Goal: Information Seeking & Learning: Learn about a topic

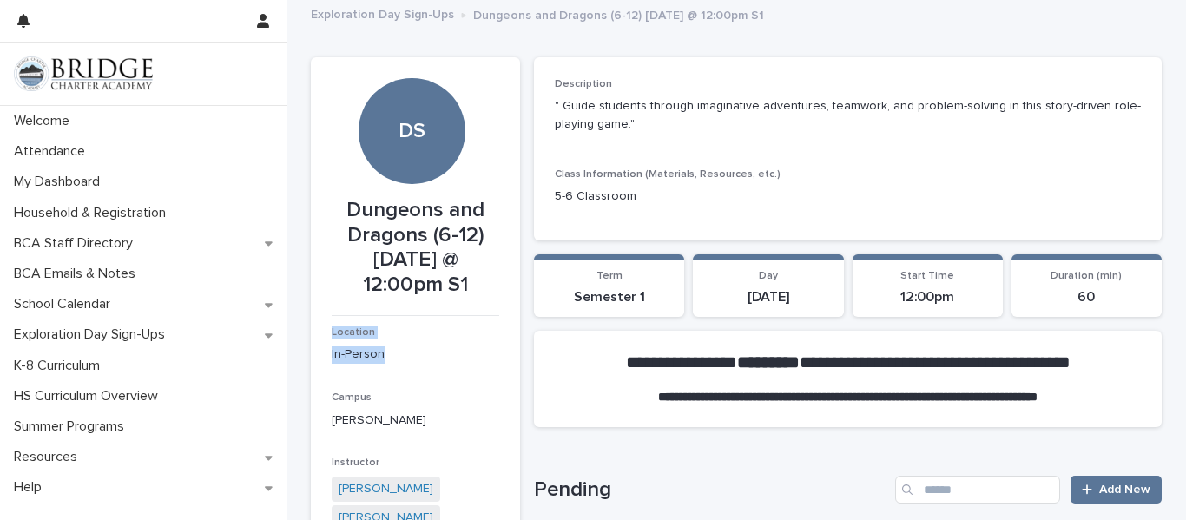
drag, startPoint x: 375, startPoint y: 318, endPoint x: 386, endPoint y: 366, distance: 49.7
click at [386, 366] on div "Dungeons and Dragons (6-12) [DATE] @ 12:00pm S1 Location In-Person Campus [GEOG…" at bounding box center [416, 438] width 168 height 480
click at [332, 274] on p "Dungeons and Dragons (6-12) [DATE] @ 12:00pm S1" at bounding box center [416, 248] width 168 height 100
